Goal: Transaction & Acquisition: Subscribe to service/newsletter

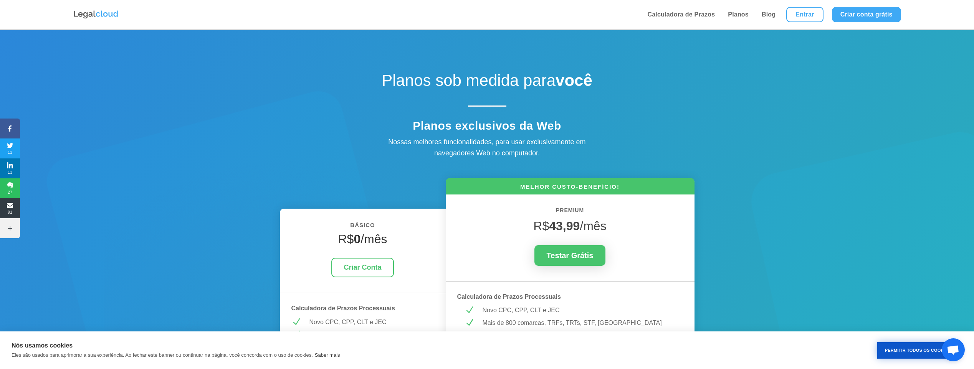
click at [909, 347] on button "Permitir Todos os Cookies" at bounding box center [917, 350] width 81 height 17
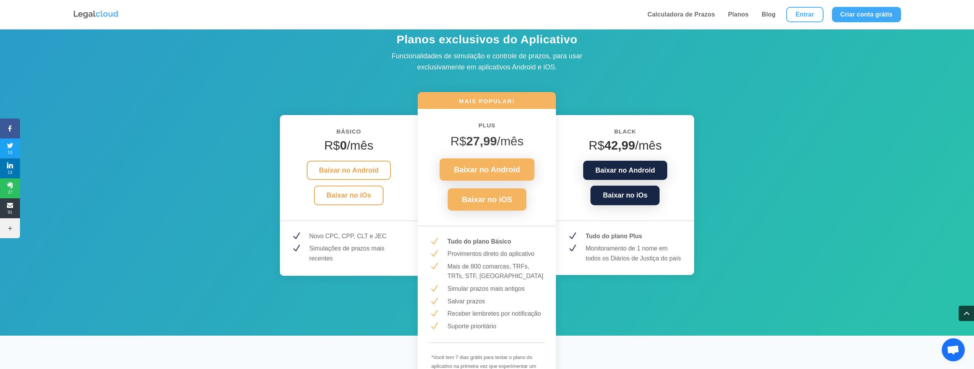
scroll to position [976, 0]
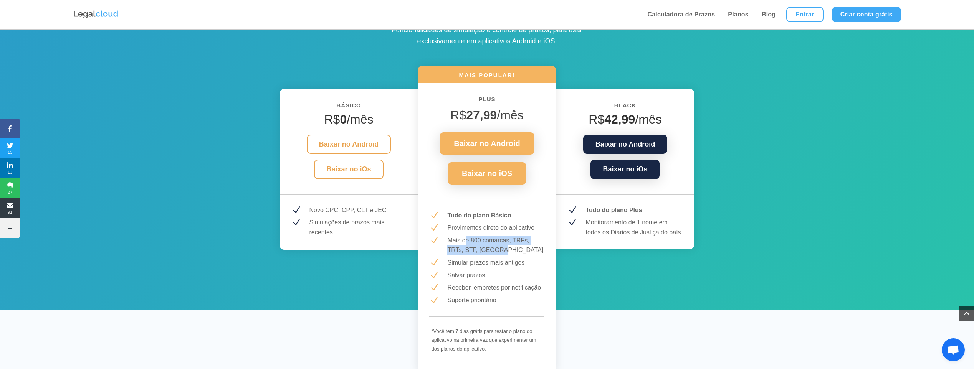
drag, startPoint x: 465, startPoint y: 243, endPoint x: 501, endPoint y: 251, distance: 36.5
click at [501, 251] on p "Mais de 800 comarcas, TRFs, TRTs, STF, [GEOGRAPHIC_DATA]" at bounding box center [495, 246] width 97 height 20
drag, startPoint x: 501, startPoint y: 251, endPoint x: 500, endPoint y: 259, distance: 8.1
click at [500, 259] on p "Simular prazos mais antigos" at bounding box center [495, 263] width 97 height 10
click at [464, 273] on p "Salvar prazos" at bounding box center [495, 276] width 97 height 10
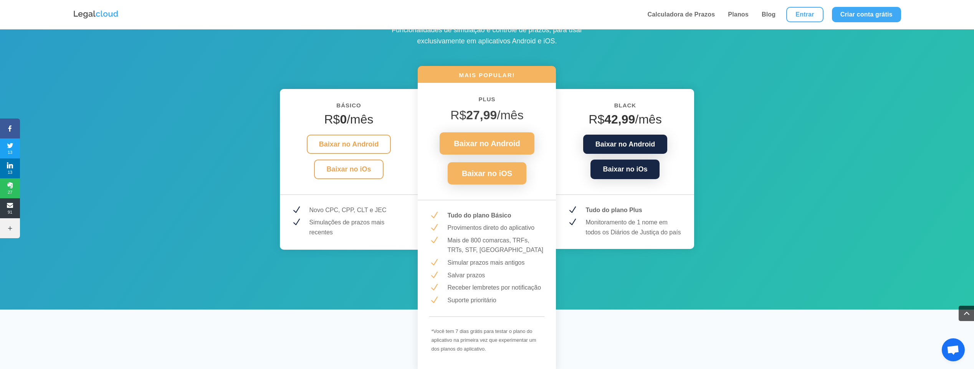
click at [475, 278] on p "Salvar prazos" at bounding box center [495, 276] width 97 height 10
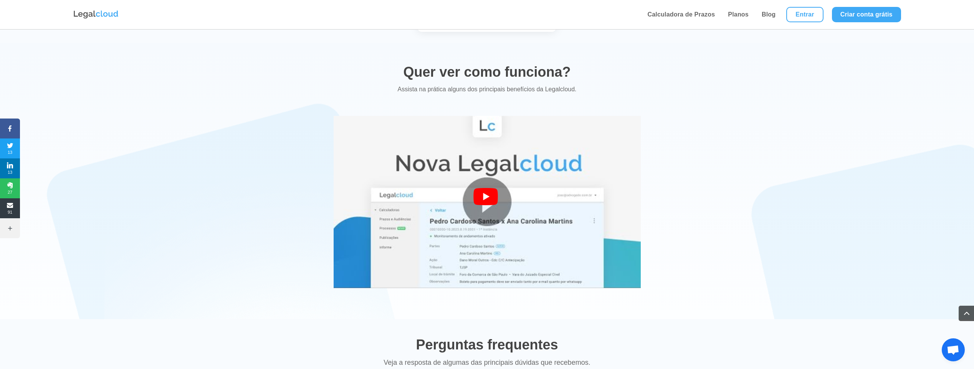
scroll to position [1363, 0]
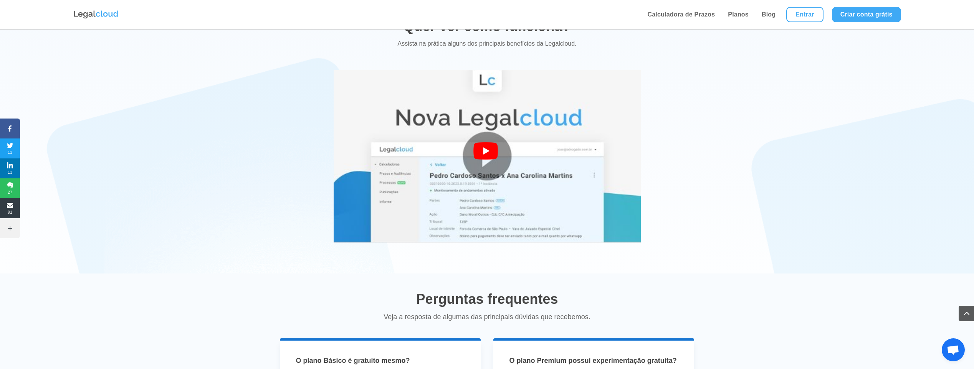
click at [481, 155] on div at bounding box center [487, 156] width 28 height 28
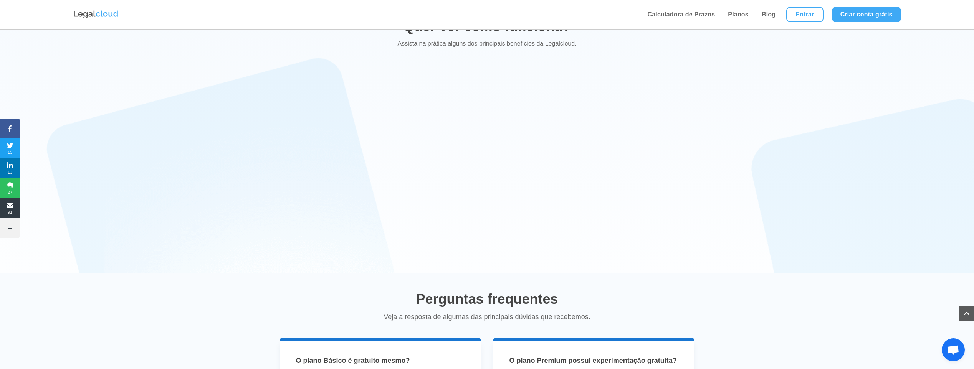
click at [737, 13] on link "Planos" at bounding box center [738, 14] width 25 height 29
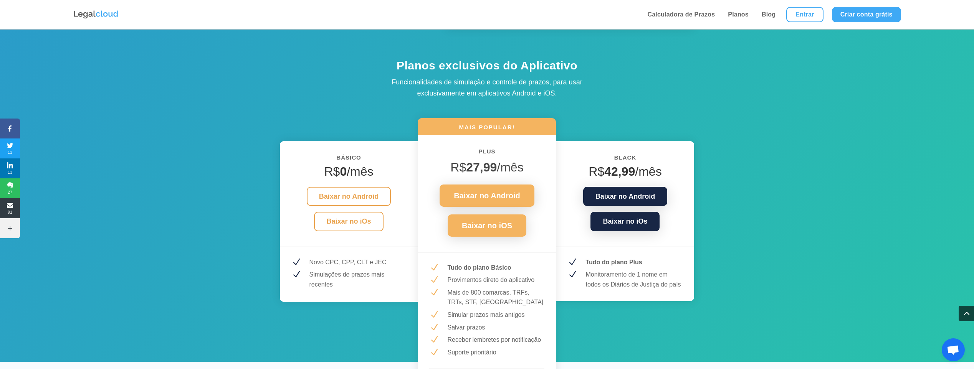
scroll to position [911, 0]
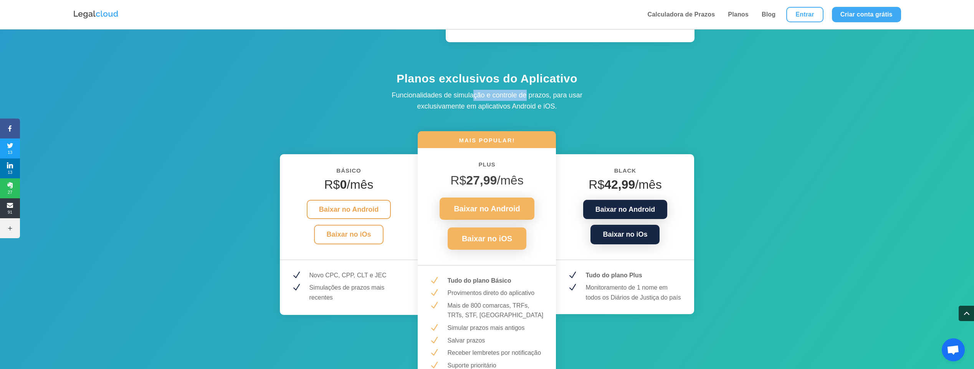
drag, startPoint x: 472, startPoint y: 100, endPoint x: 528, endPoint y: 101, distance: 55.7
click at [528, 101] on p "Funcionalidades de simulação e controle de prazos, para usar exclusivamente em …" at bounding box center [487, 101] width 230 height 22
drag, startPoint x: 528, startPoint y: 101, endPoint x: 496, endPoint y: 109, distance: 33.1
click at [501, 109] on p "Funcionalidades de simulação e controle de prazos, para usar exclusivamente em …" at bounding box center [487, 101] width 230 height 22
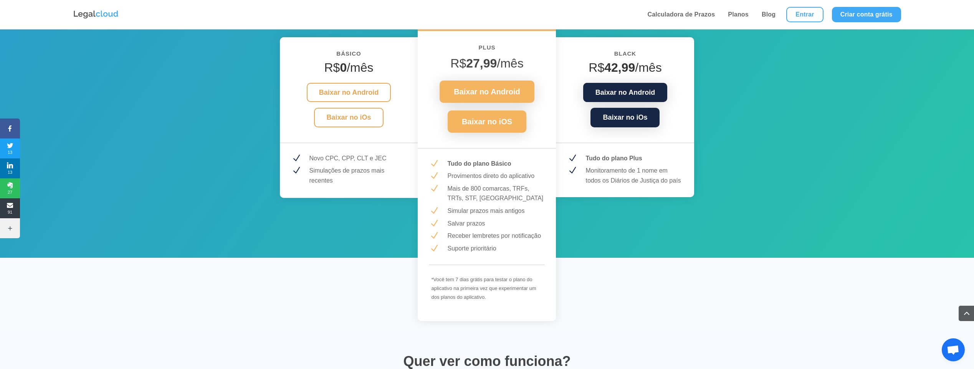
scroll to position [1031, 0]
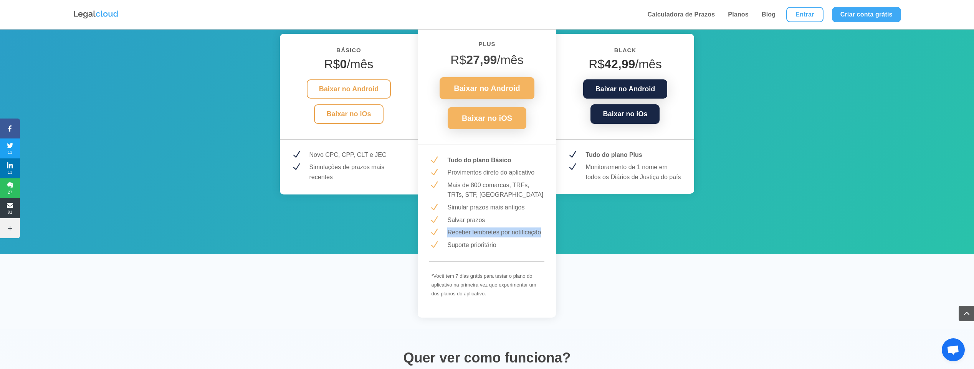
drag, startPoint x: 473, startPoint y: 231, endPoint x: 523, endPoint y: 226, distance: 50.2
click at [523, 226] on div "MAIS POPULAR! PLUS R$ 27,99 /mês Baixar no Android Baixar no iOS N Tudo do plan…" at bounding box center [487, 164] width 138 height 307
drag, startPoint x: 523, startPoint y: 226, endPoint x: 483, endPoint y: 242, distance: 43.1
click at [500, 240] on p "Suporte prioritário" at bounding box center [495, 245] width 97 height 10
drag, startPoint x: 443, startPoint y: 248, endPoint x: 491, endPoint y: 246, distance: 47.6
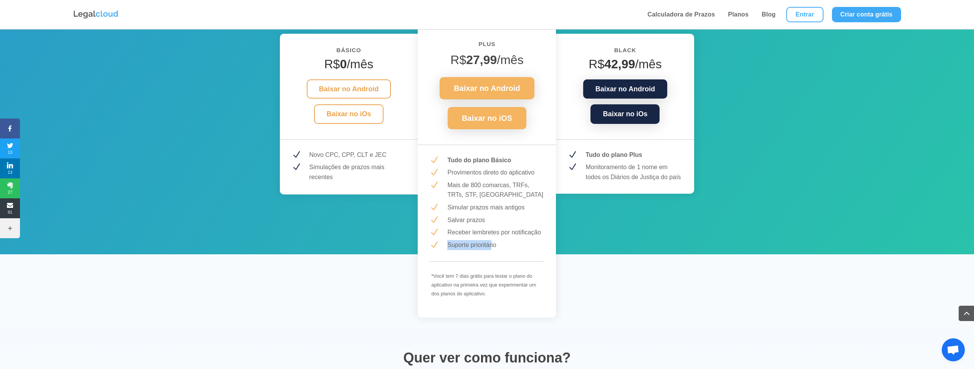
click at [491, 246] on div "Suporte prioritário" at bounding box center [493, 245] width 103 height 10
drag, startPoint x: 491, startPoint y: 246, endPoint x: 460, endPoint y: 230, distance: 35.2
click at [460, 230] on p "Receber lembretes por notificação" at bounding box center [495, 233] width 97 height 10
drag, startPoint x: 449, startPoint y: 220, endPoint x: 472, endPoint y: 217, distance: 22.8
click at [472, 217] on p "Salvar prazos" at bounding box center [495, 220] width 97 height 10
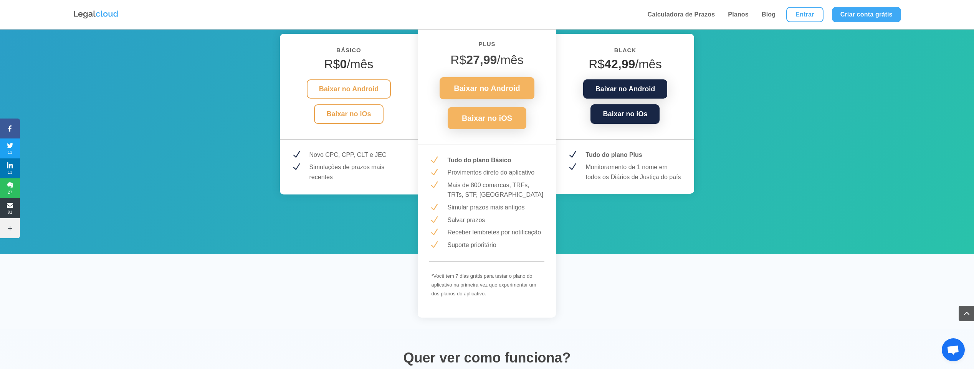
drag, startPoint x: 472, startPoint y: 217, endPoint x: 452, endPoint y: 211, distance: 21.4
click at [452, 211] on p "Simular prazos mais antigos" at bounding box center [495, 208] width 97 height 10
drag, startPoint x: 448, startPoint y: 210, endPoint x: 521, endPoint y: 208, distance: 72.6
click at [521, 208] on p "Simular prazos mais antigos" at bounding box center [495, 208] width 97 height 10
drag, startPoint x: 521, startPoint y: 208, endPoint x: 465, endPoint y: 201, distance: 55.8
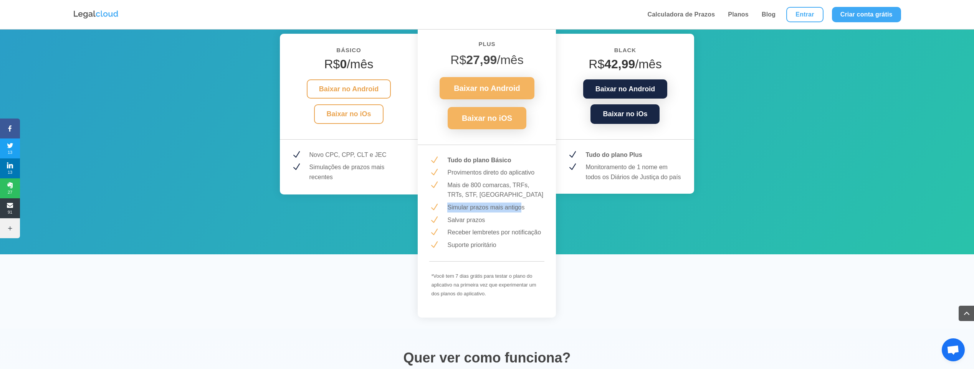
click at [468, 203] on p "Simular prazos mais antigos" at bounding box center [495, 208] width 97 height 10
drag, startPoint x: 448, startPoint y: 174, endPoint x: 507, endPoint y: 174, distance: 59.1
click at [507, 174] on p "Provimentos direto do aplicativo" at bounding box center [495, 173] width 97 height 10
drag, startPoint x: 507, startPoint y: 174, endPoint x: 471, endPoint y: 166, distance: 36.8
click at [471, 166] on div "MAIS POPULAR! PLUS R$ 27,99 /mês Baixar no Android Baixar no iOS N Tudo do plan…" at bounding box center [487, 164] width 138 height 307
